Goal: Complete application form

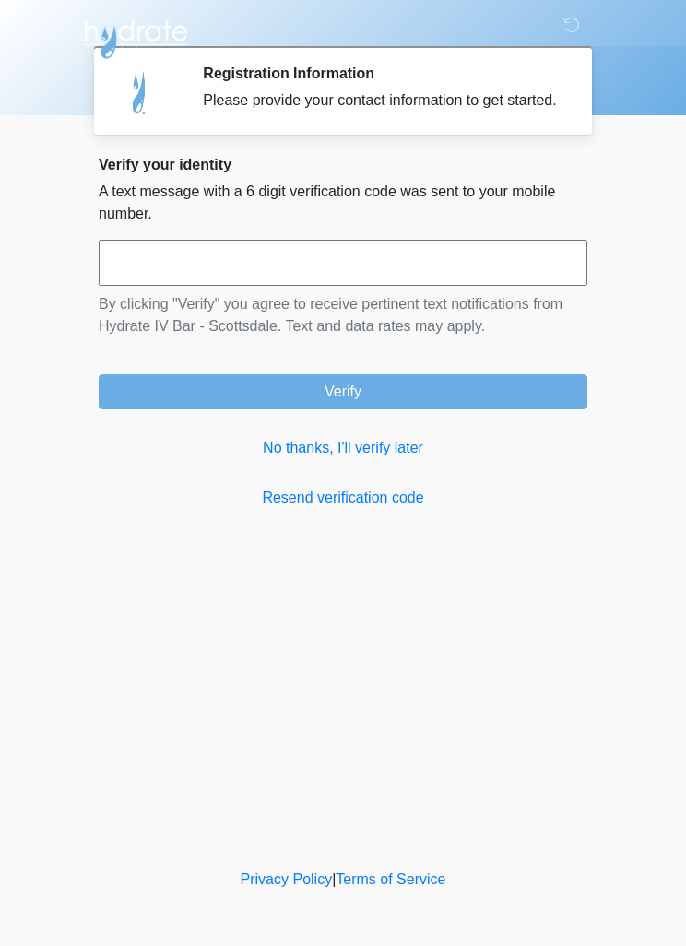
click at [394, 286] on input "text" at bounding box center [343, 263] width 488 height 46
type input "******"
click at [476, 409] on button "Verify" at bounding box center [343, 391] width 488 height 35
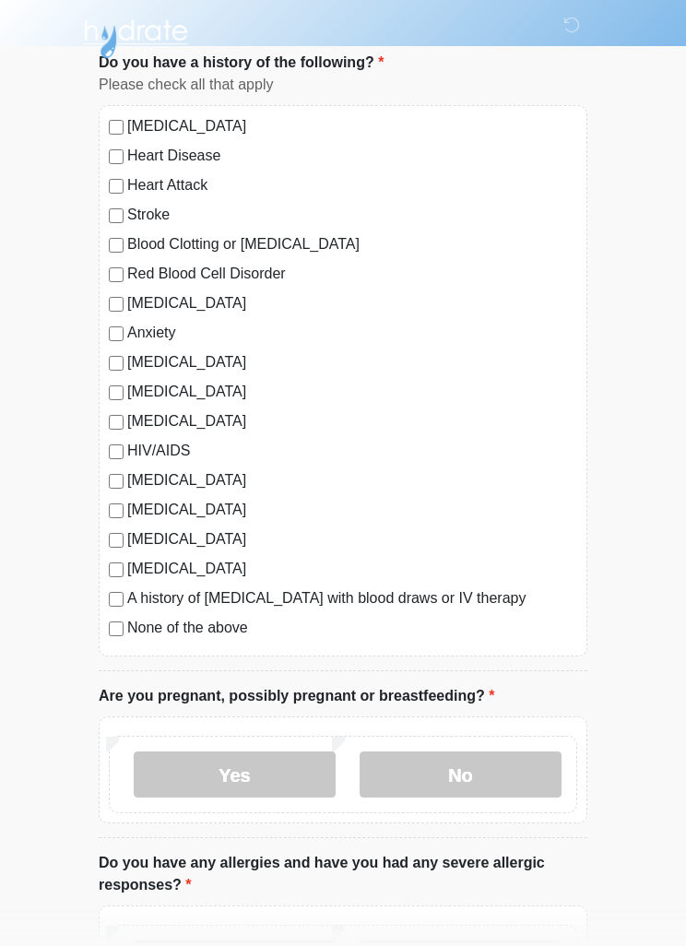
click at [494, 795] on label "No" at bounding box center [460, 775] width 202 height 46
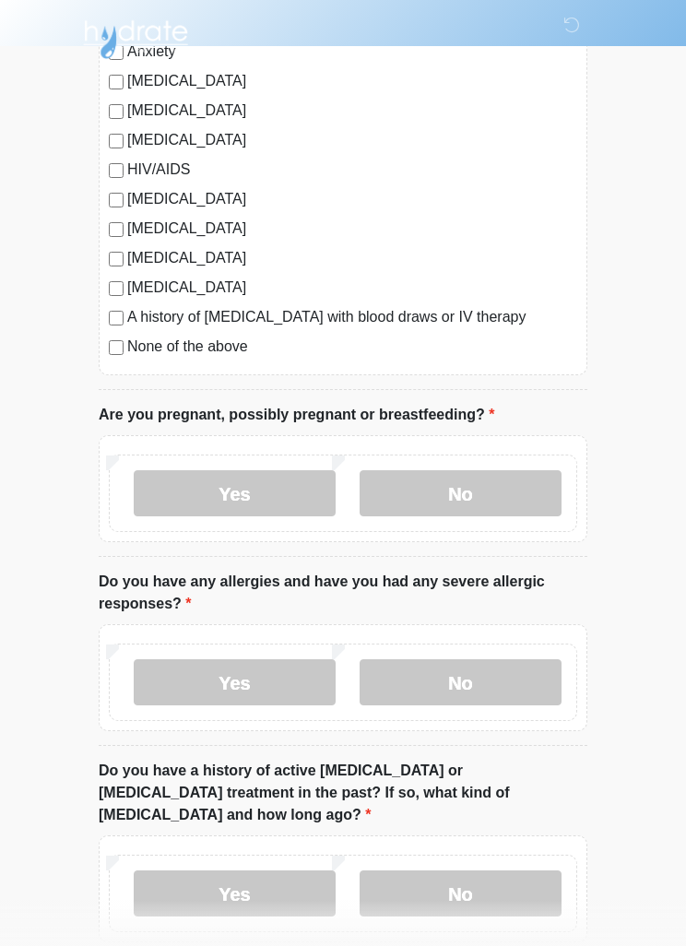
scroll to position [404, 0]
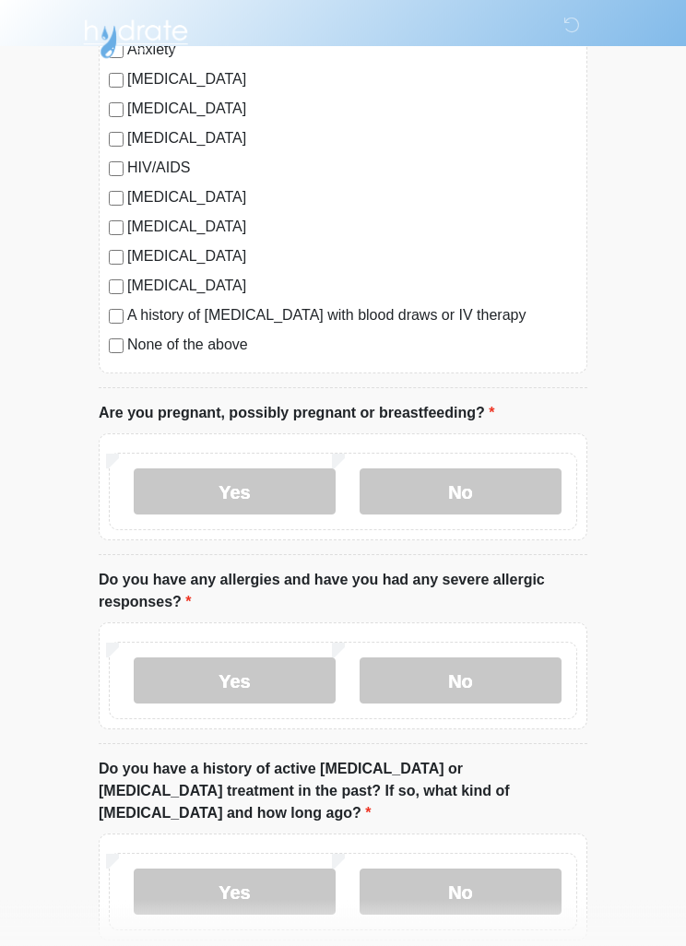
click at [516, 671] on label "No" at bounding box center [460, 681] width 202 height 46
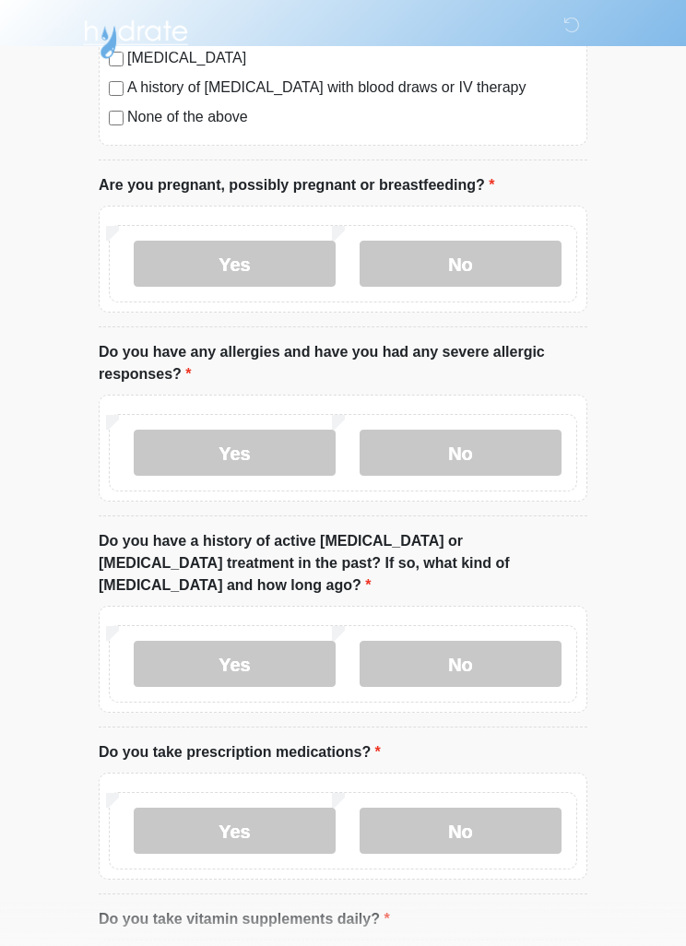
scroll to position [647, 0]
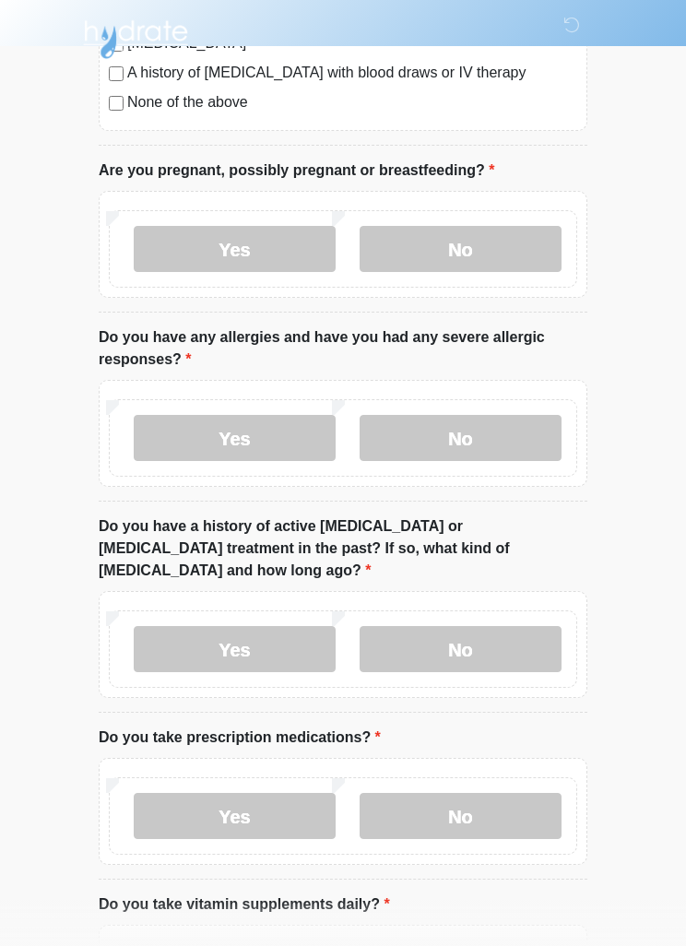
click at [520, 626] on label "No" at bounding box center [460, 649] width 202 height 46
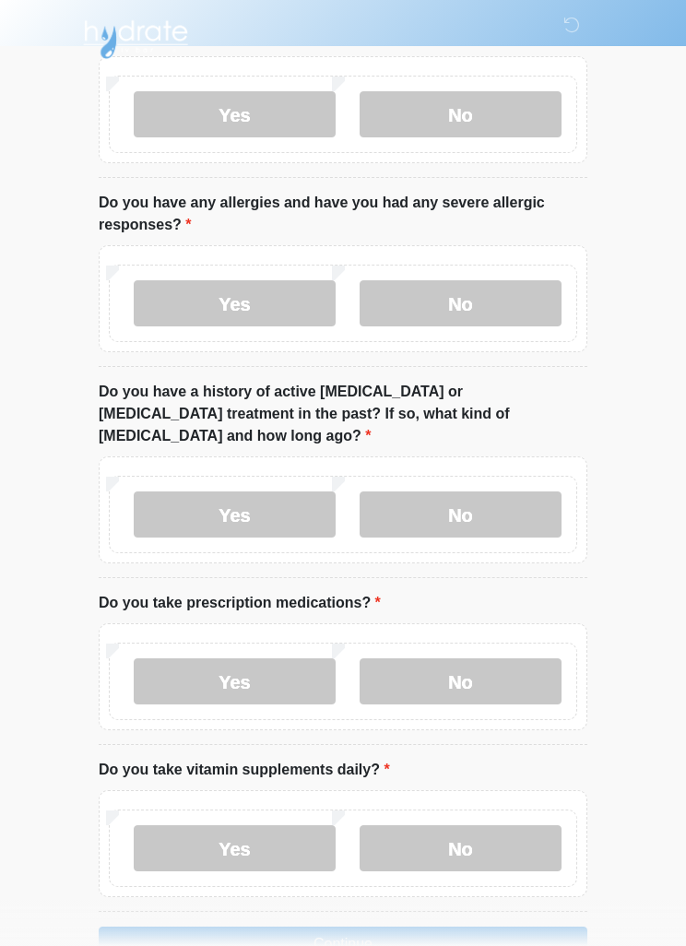
scroll to position [813, 0]
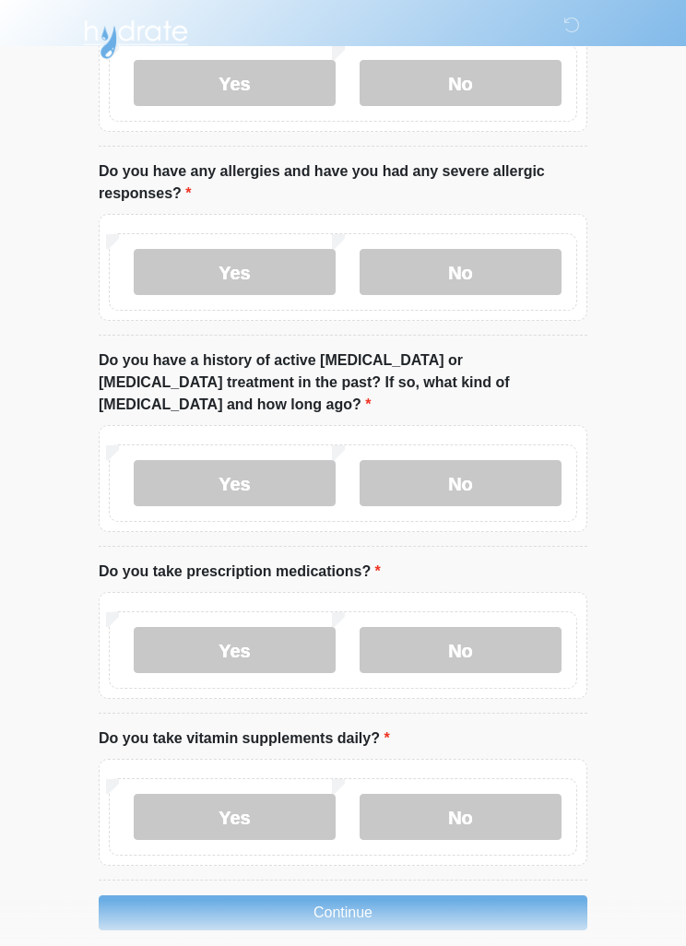
click at [241, 627] on label "Yes" at bounding box center [235, 650] width 202 height 46
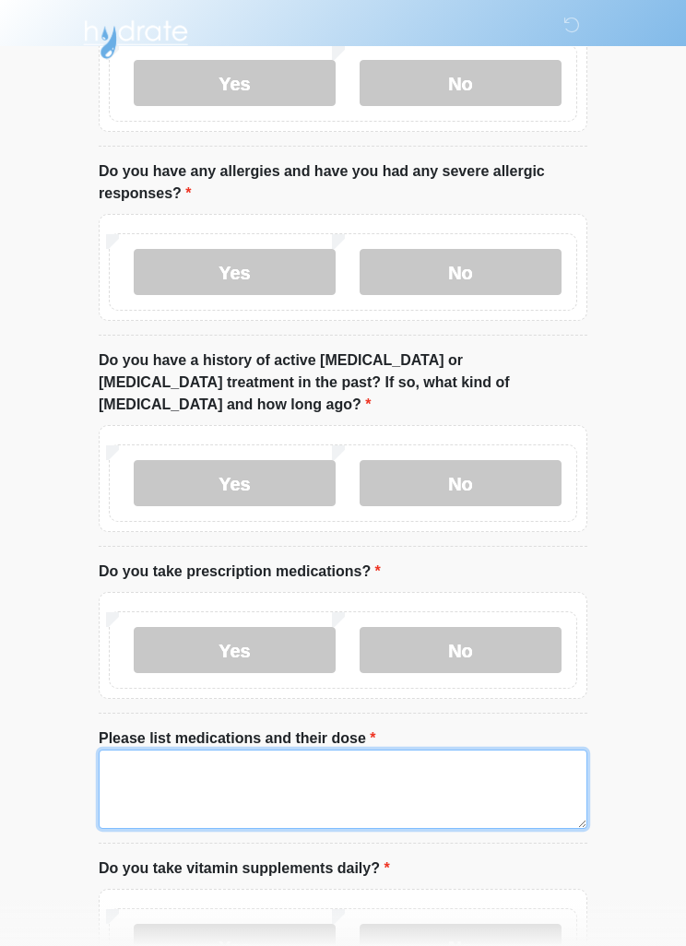
click at [419, 749] on textarea "Please list medications and their dose" at bounding box center [343, 788] width 488 height 79
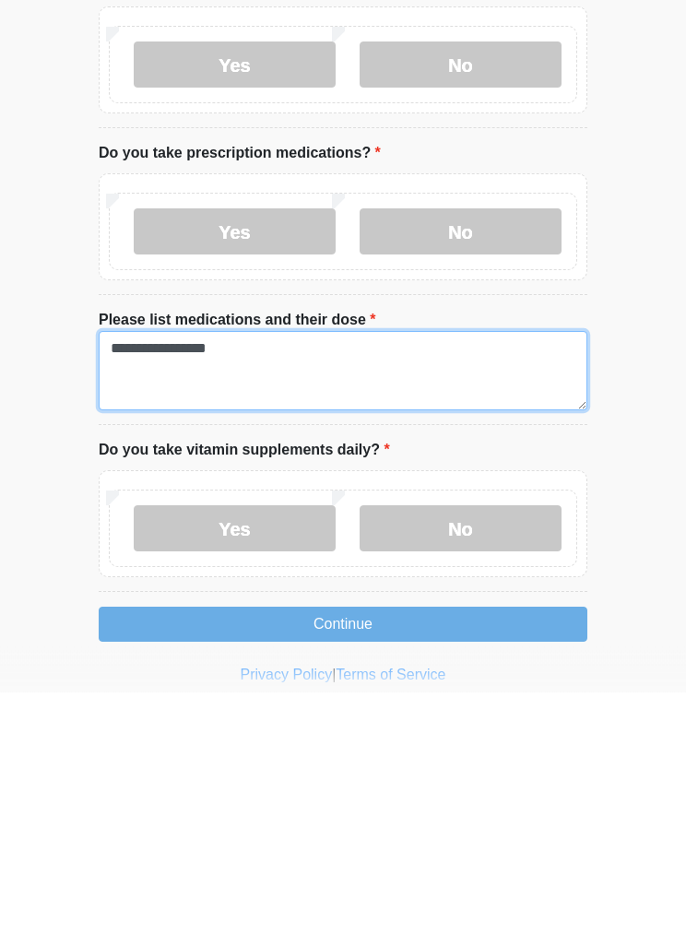
type textarea "**********"
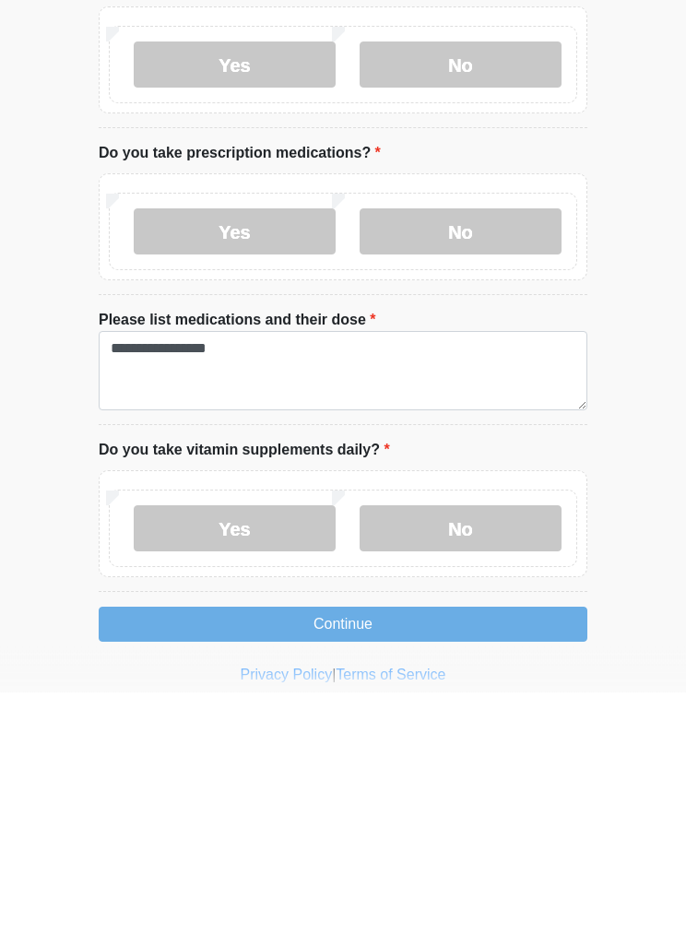
click at [495, 759] on label "No" at bounding box center [460, 782] width 202 height 46
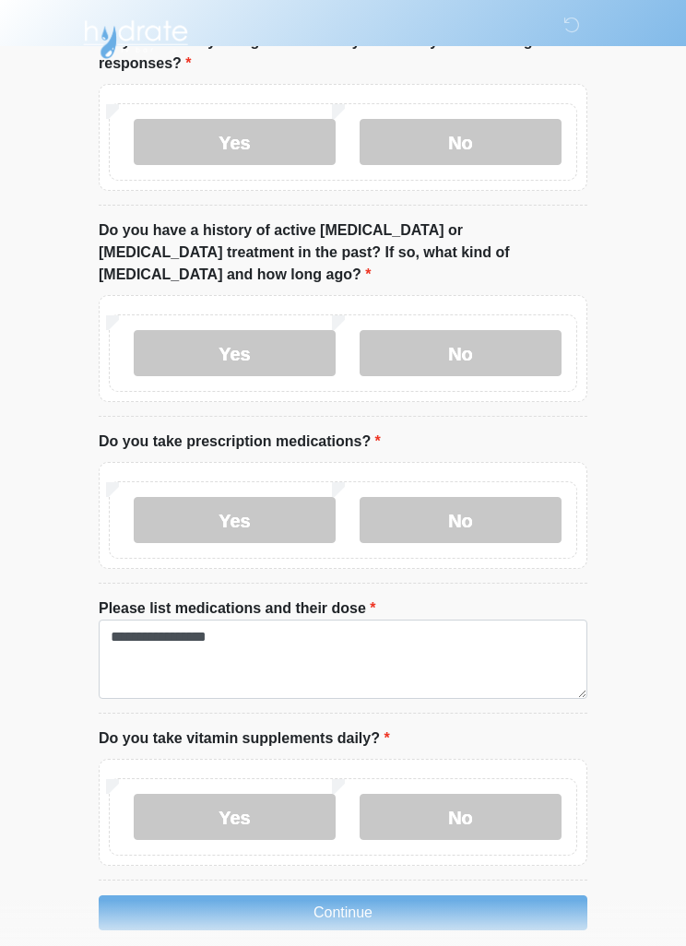
click at [493, 895] on button "Continue" at bounding box center [343, 912] width 488 height 35
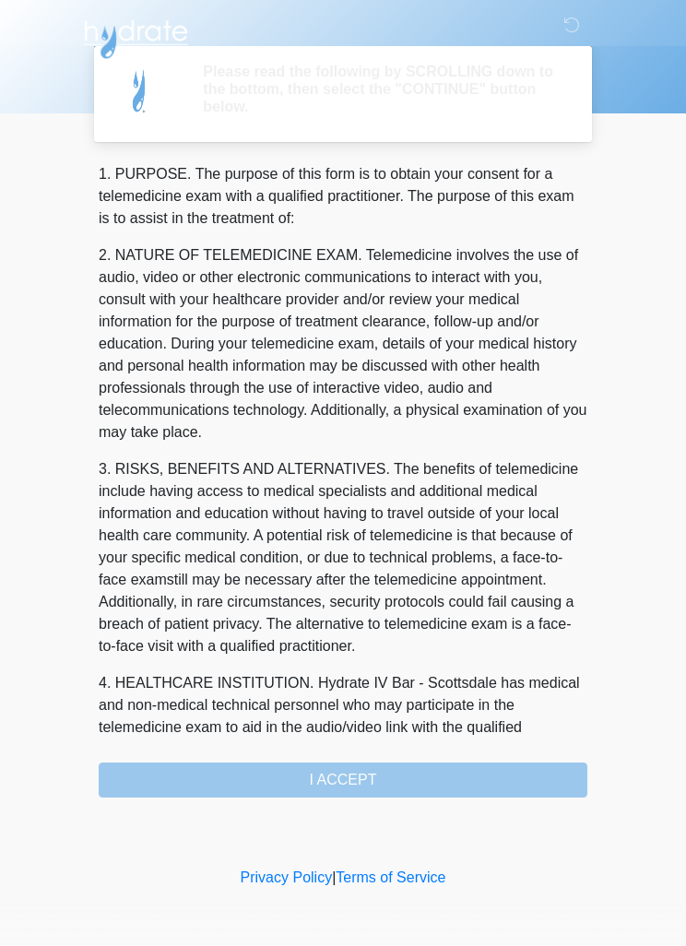
scroll to position [0, 0]
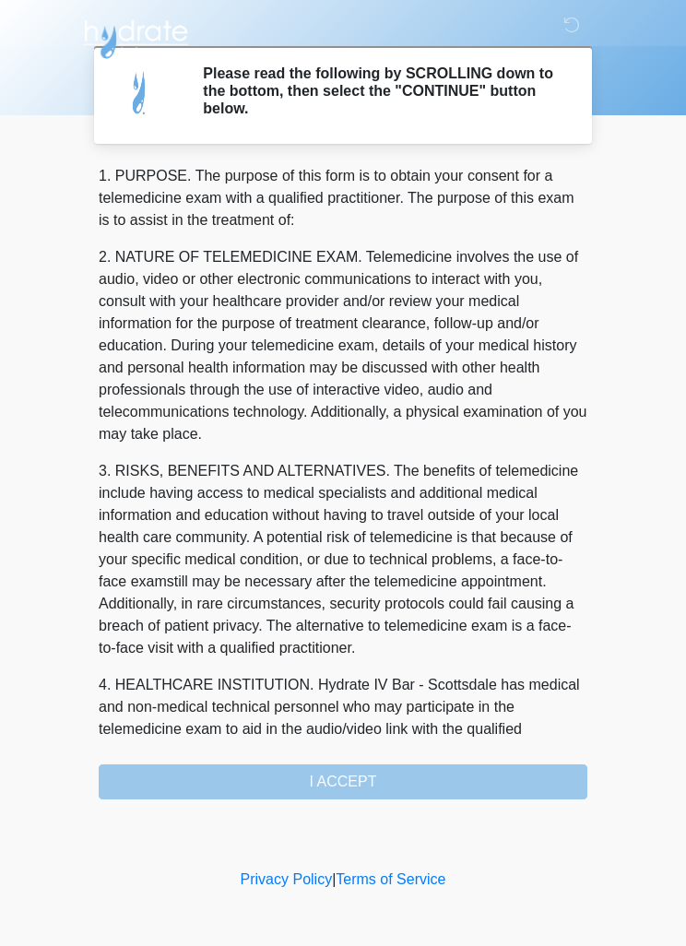
click at [476, 786] on div "1. PURPOSE. The purpose of this form is to obtain your consent for a telemedici…" at bounding box center [343, 482] width 488 height 634
click at [358, 789] on div "1. PURPOSE. The purpose of this form is to obtain your consent for a telemedici…" at bounding box center [343, 482] width 488 height 634
click at [398, 764] on div "1. PURPOSE. The purpose of this form is to obtain your consent for a telemedici…" at bounding box center [343, 482] width 488 height 634
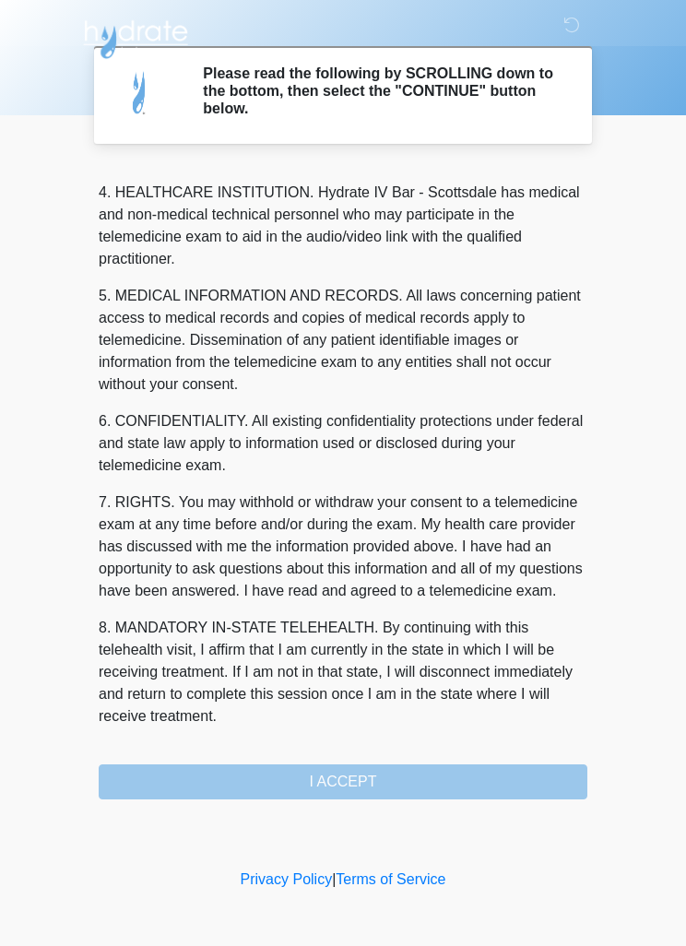
scroll to position [514, 0]
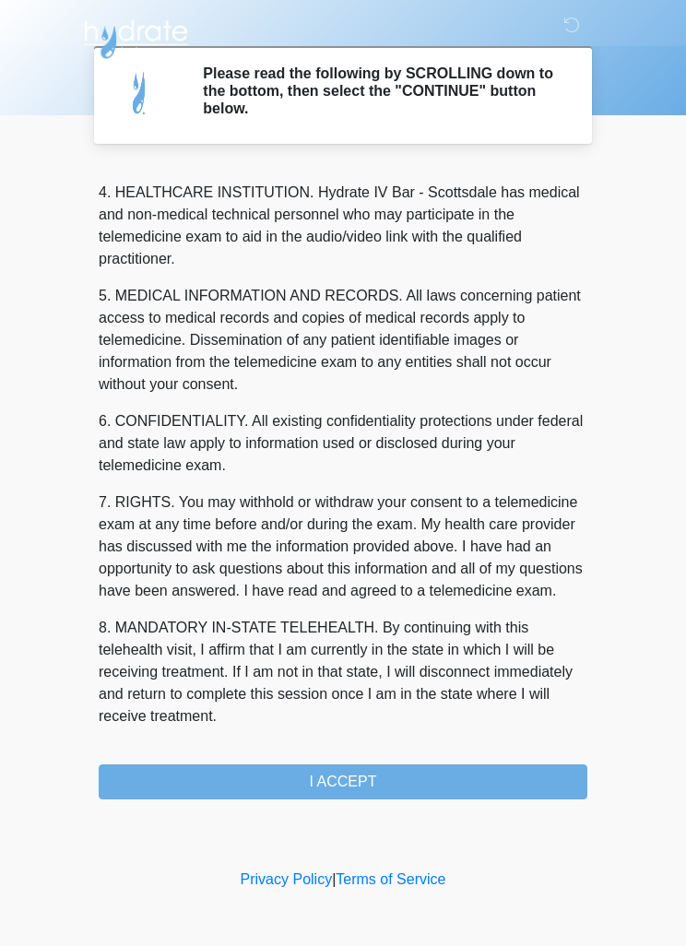
click at [367, 783] on button "I ACCEPT" at bounding box center [343, 781] width 488 height 35
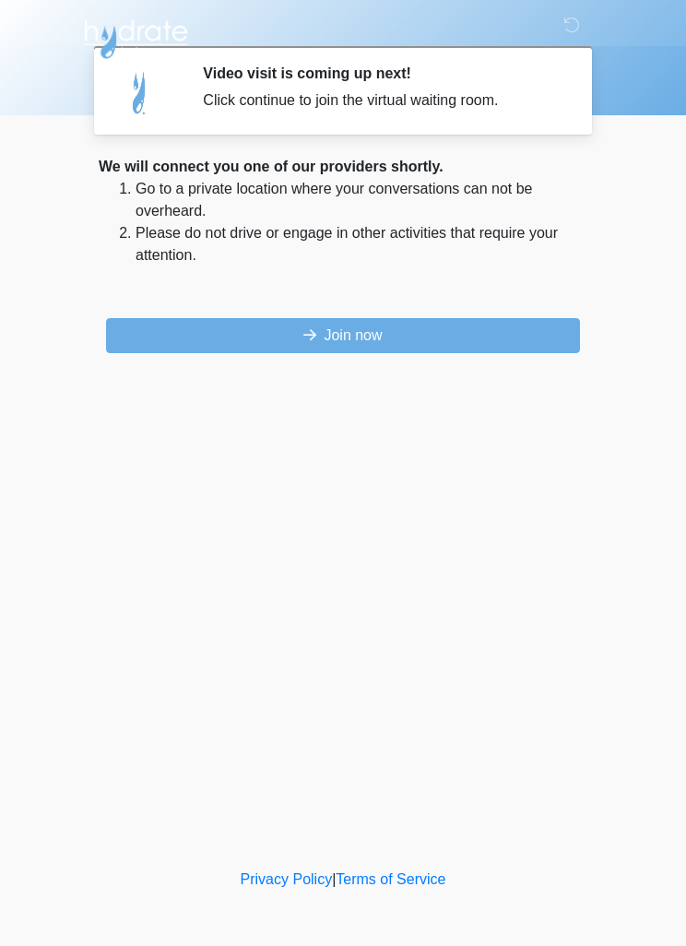
click at [494, 326] on button "Join now" at bounding box center [343, 335] width 474 height 35
